Goal: Transaction & Acquisition: Purchase product/service

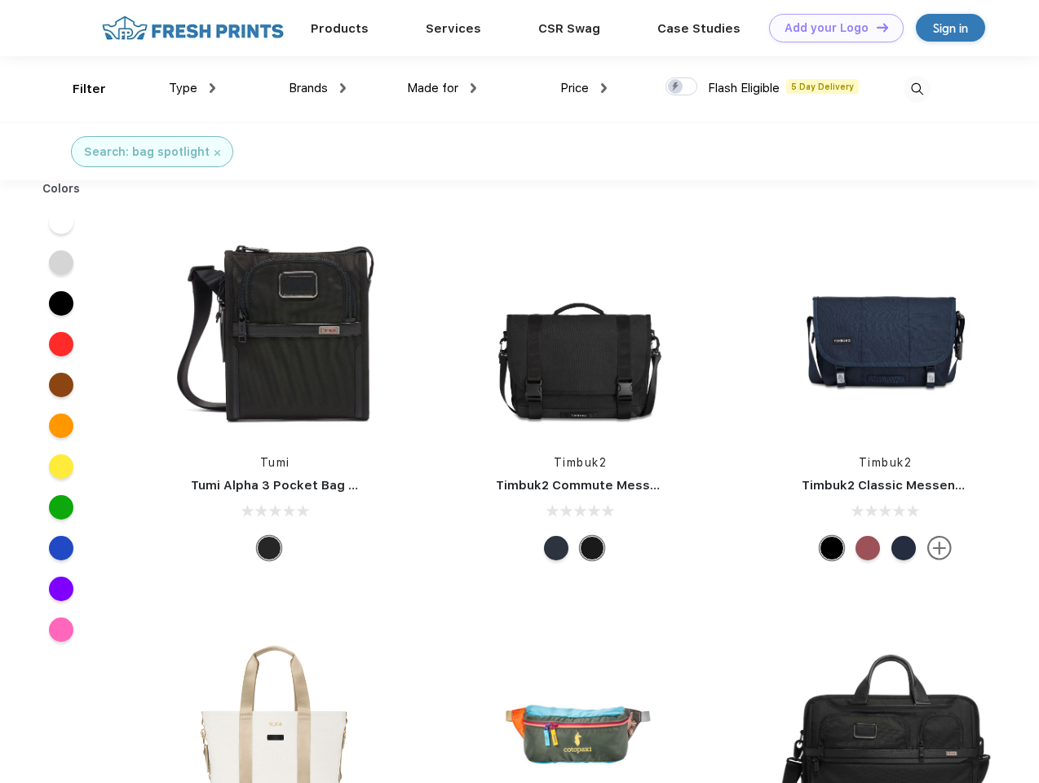
click at [830, 28] on link "Add your Logo Design Tool" at bounding box center [836, 28] width 135 height 29
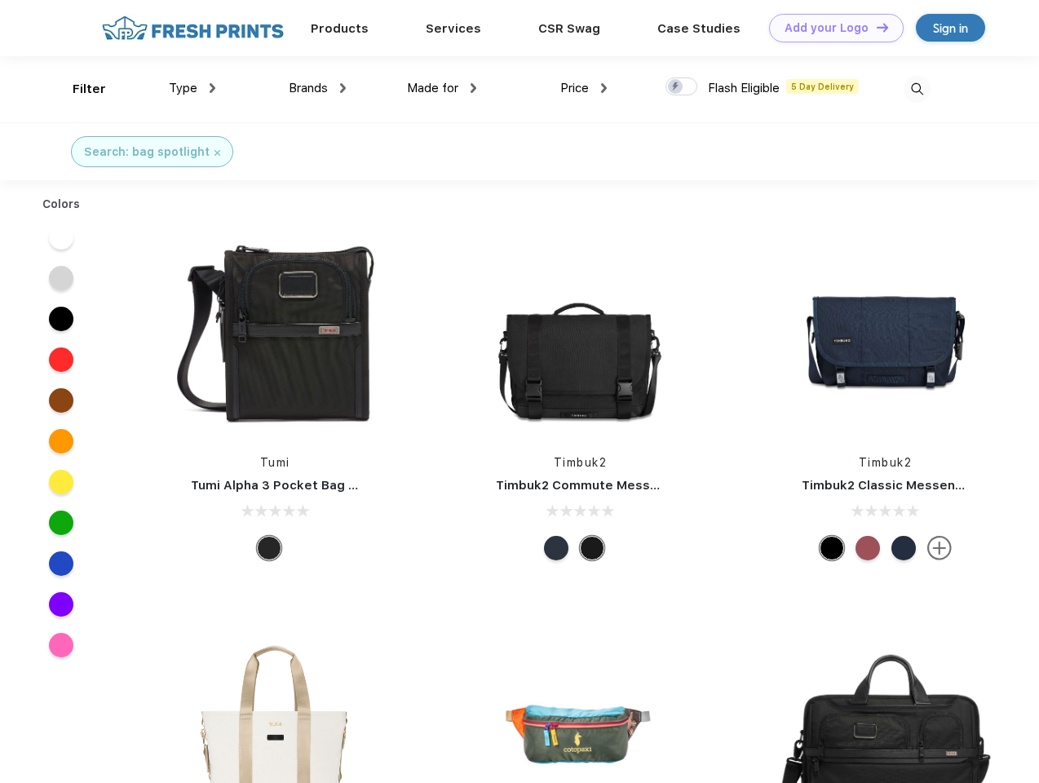
click at [0, 0] on div "Design Tool" at bounding box center [0, 0] width 0 height 0
click at [875, 27] on link "Add your Logo Design Tool" at bounding box center [836, 28] width 135 height 29
click at [78, 89] on div "Filter" at bounding box center [89, 89] width 33 height 19
click at [192, 88] on span "Type" at bounding box center [183, 88] width 29 height 15
click at [317, 88] on span "Brands" at bounding box center [308, 88] width 39 height 15
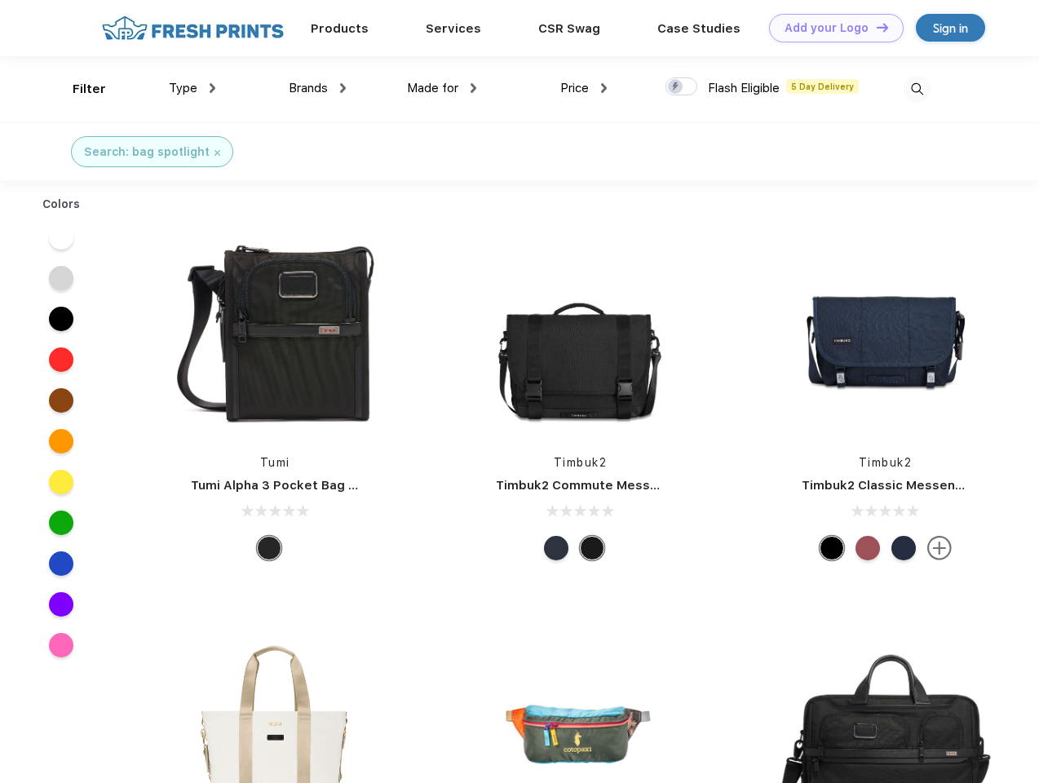
click at [442, 88] on span "Made for" at bounding box center [432, 88] width 51 height 15
click at [584, 88] on span "Price" at bounding box center [574, 88] width 29 height 15
click at [682, 87] on div at bounding box center [681, 86] width 32 height 18
click at [676, 87] on input "checkbox" at bounding box center [670, 82] width 11 height 11
click at [916, 89] on img at bounding box center [916, 89] width 27 height 27
